Goal: Task Accomplishment & Management: Manage account settings

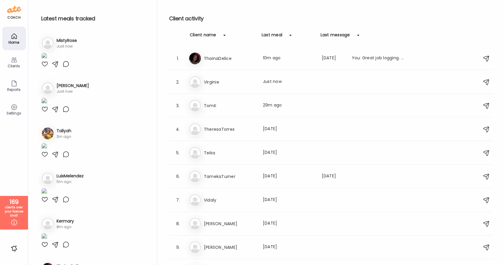
click at [13, 33] on icon at bounding box center [14, 36] width 7 height 7
click at [9, 59] on div "Clients" at bounding box center [14, 62] width 24 height 24
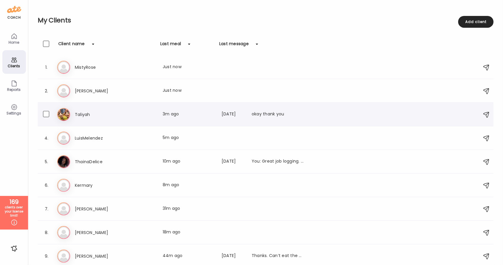
click at [83, 120] on div "Ta [PERSON_NAME] Last meal: 3m ago Last message: [DATE] okay thank you" at bounding box center [266, 114] width 419 height 13
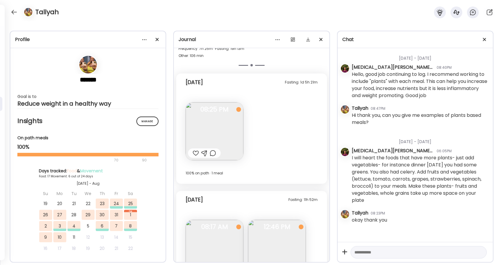
scroll to position [4467, 0]
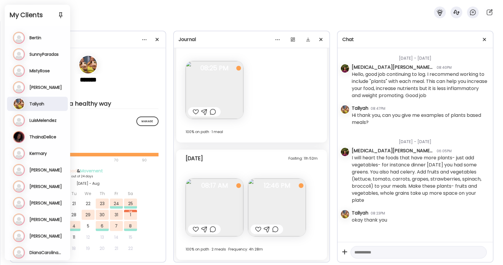
click at [32, 37] on h3 "Bertin" at bounding box center [35, 37] width 12 height 5
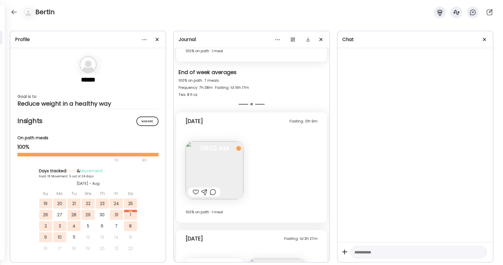
scroll to position [4048, 0]
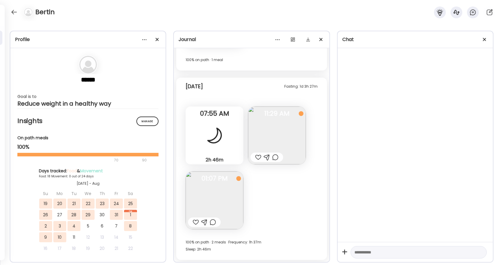
click at [8, 13] on div "Bertin" at bounding box center [251, 10] width 503 height 21
click at [12, 12] on div at bounding box center [13, 11] width 9 height 9
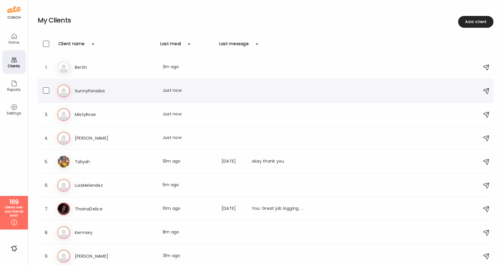
click at [94, 93] on h3 "SunnyParadas" at bounding box center [101, 90] width 52 height 7
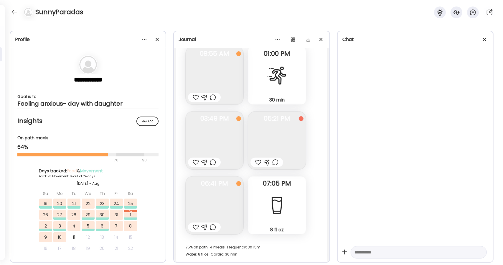
scroll to position [9400, 0]
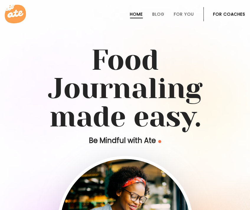
click at [223, 14] on link "For Coaches" at bounding box center [229, 14] width 32 height 5
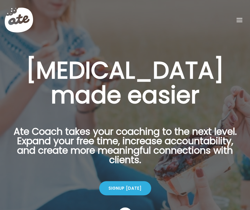
click at [237, 20] on span at bounding box center [239, 20] width 6 height 1
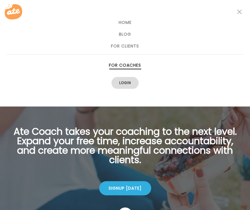
click at [123, 83] on link "Login" at bounding box center [124, 83] width 27 height 12
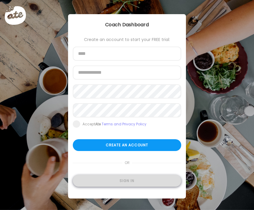
type input "**********"
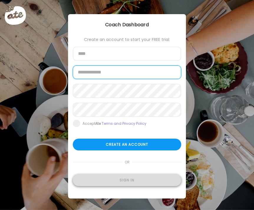
type input "**********"
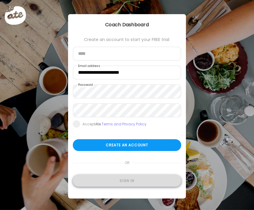
click at [120, 179] on div "Sign in" at bounding box center [127, 181] width 108 height 12
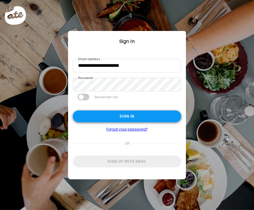
click at [123, 113] on div "Sign in" at bounding box center [127, 117] width 108 height 12
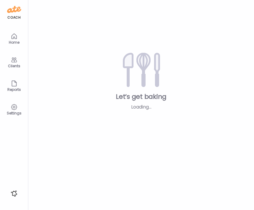
type input "**********"
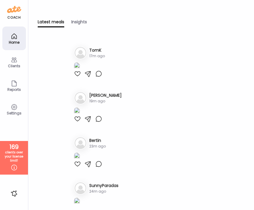
click at [18, 69] on div "Clients" at bounding box center [14, 62] width 24 height 24
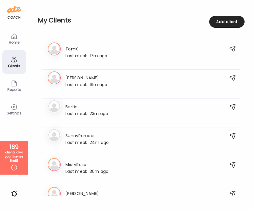
click at [9, 59] on div "Clients" at bounding box center [14, 62] width 24 height 24
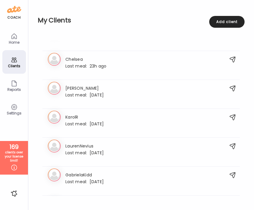
scroll to position [770, 0]
click at [86, 151] on span "Last meal:" at bounding box center [77, 152] width 24 height 6
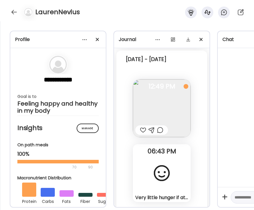
scroll to position [274, 0]
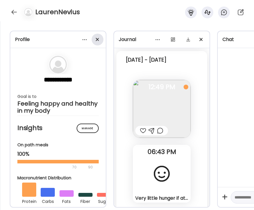
click at [96, 40] on span at bounding box center [97, 39] width 3 height 3
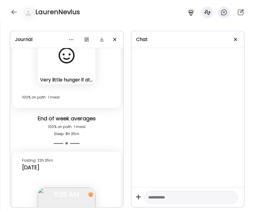
scroll to position [456, 0]
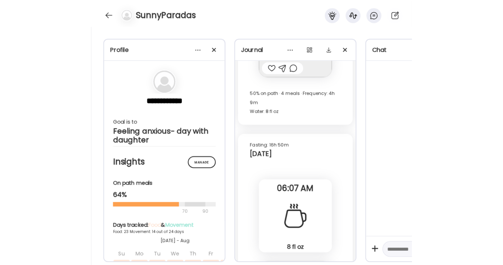
scroll to position [16033, 0]
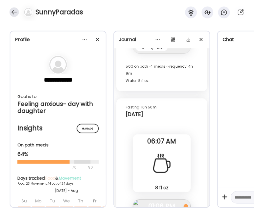
click at [13, 16] on div at bounding box center [13, 11] width 9 height 9
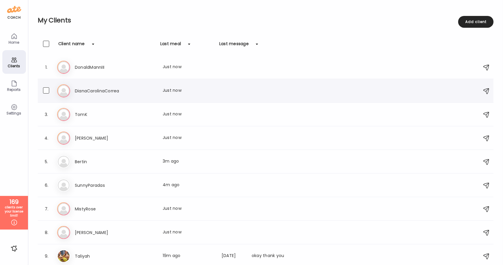
click at [108, 92] on h3 "DianaCarolinaCorrea" at bounding box center [101, 90] width 52 height 7
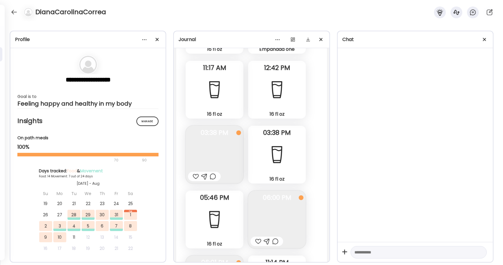
scroll to position [4570, 0]
